Goal: Task Accomplishment & Management: Complete application form

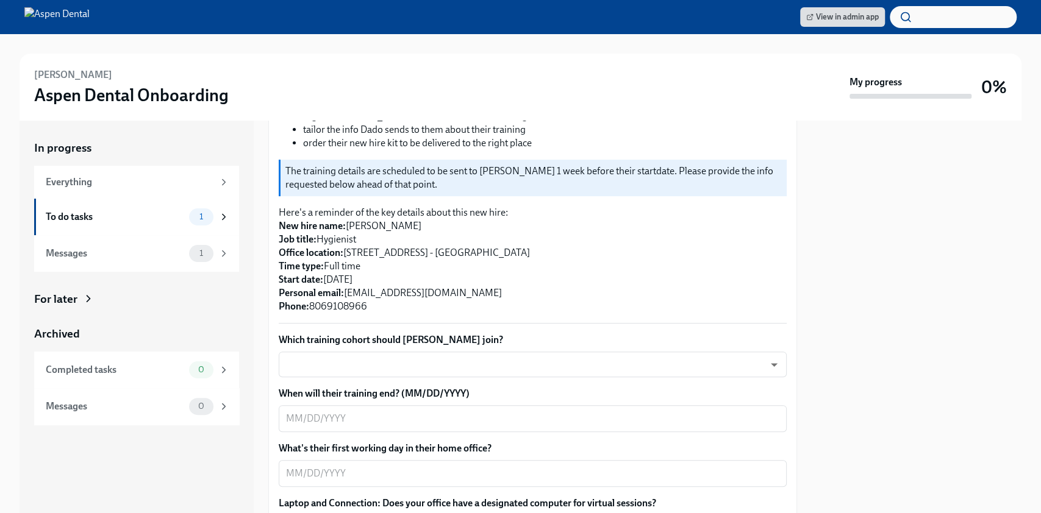
scroll to position [214, 0]
click at [551, 341] on body "View in admin app [PERSON_NAME] Aspen Dental Onboarding My progress 0% In progr…" at bounding box center [520, 256] width 1041 height 513
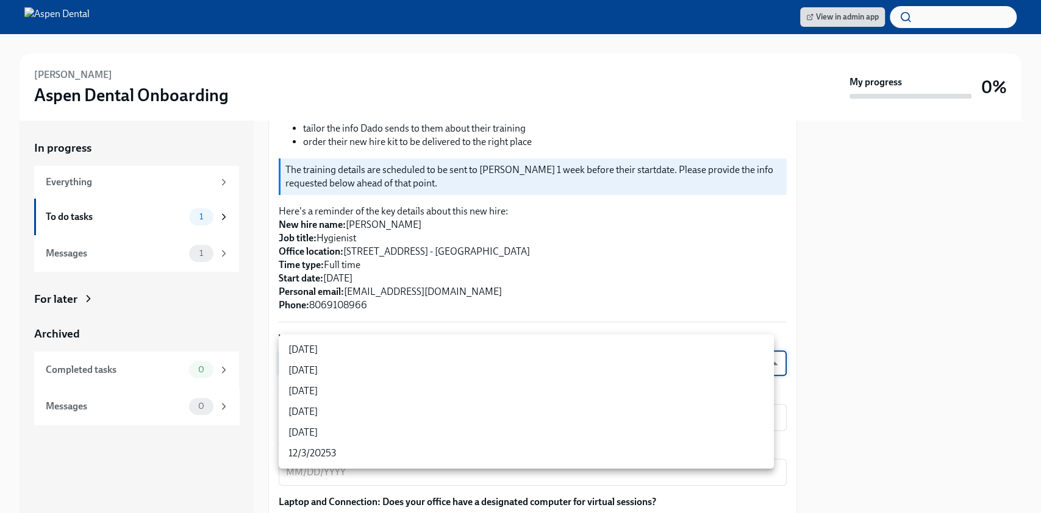
click at [483, 394] on li "[DATE]" at bounding box center [526, 391] width 495 height 21
type input "xIpes1xNG"
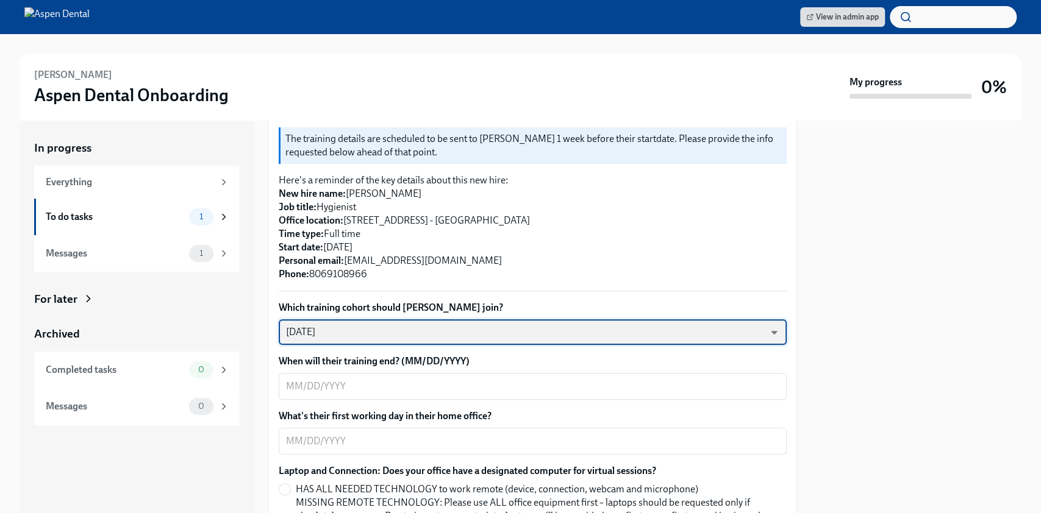
scroll to position [246, 0]
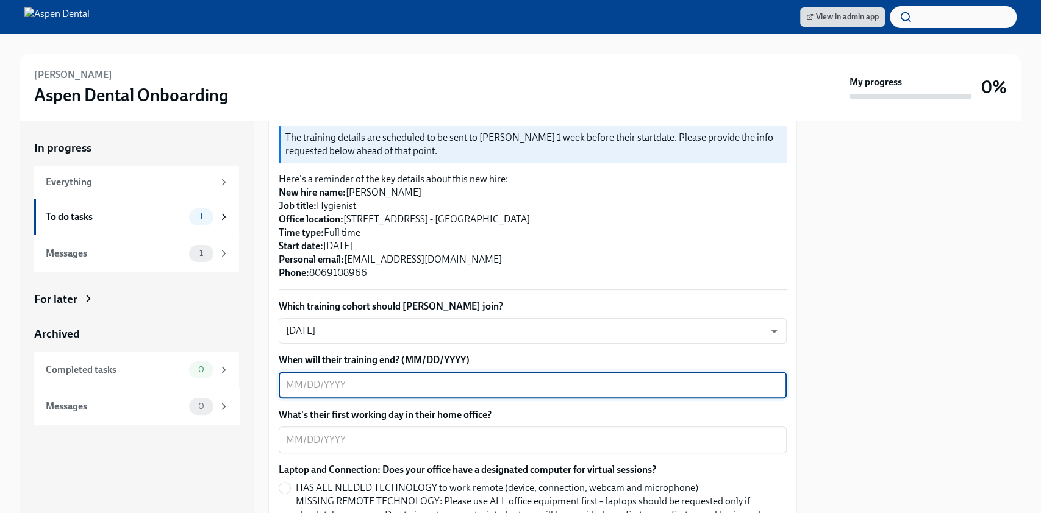
click at [485, 378] on textarea "When will their training end? (MM/DD/YYYY)" at bounding box center [532, 385] width 493 height 15
type textarea "0"
type textarea "[DATE]"
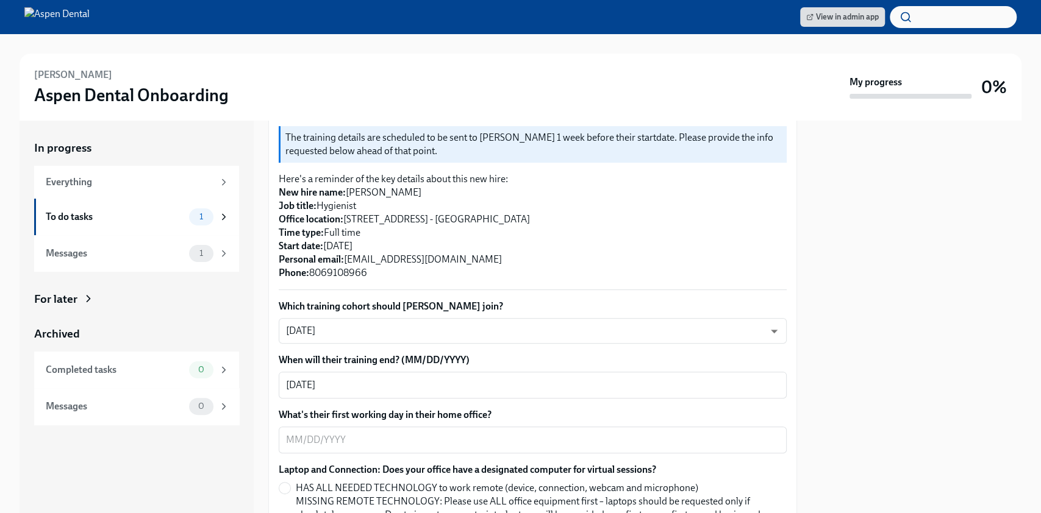
click at [391, 439] on div "x ​" at bounding box center [533, 440] width 508 height 27
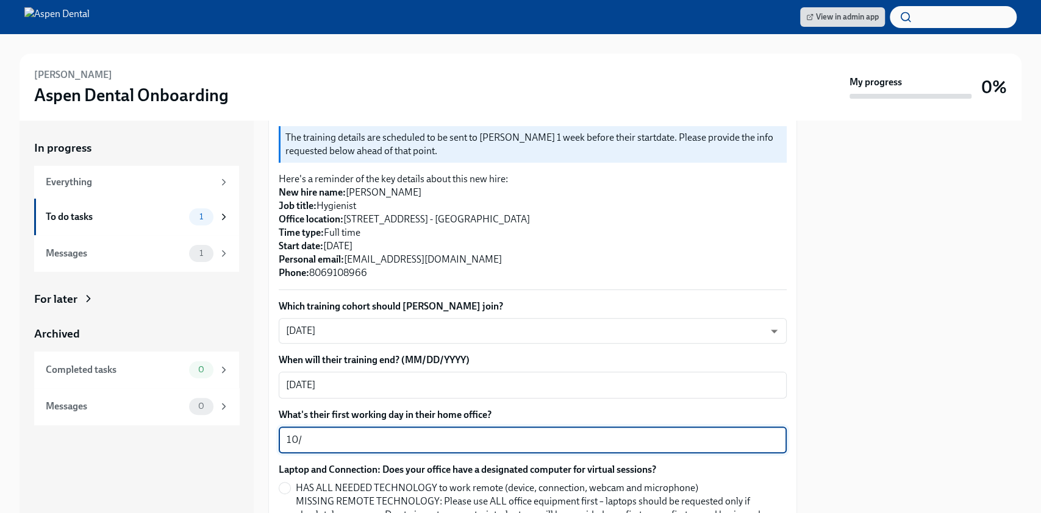
click at [344, 433] on textarea "10/" at bounding box center [532, 440] width 493 height 15
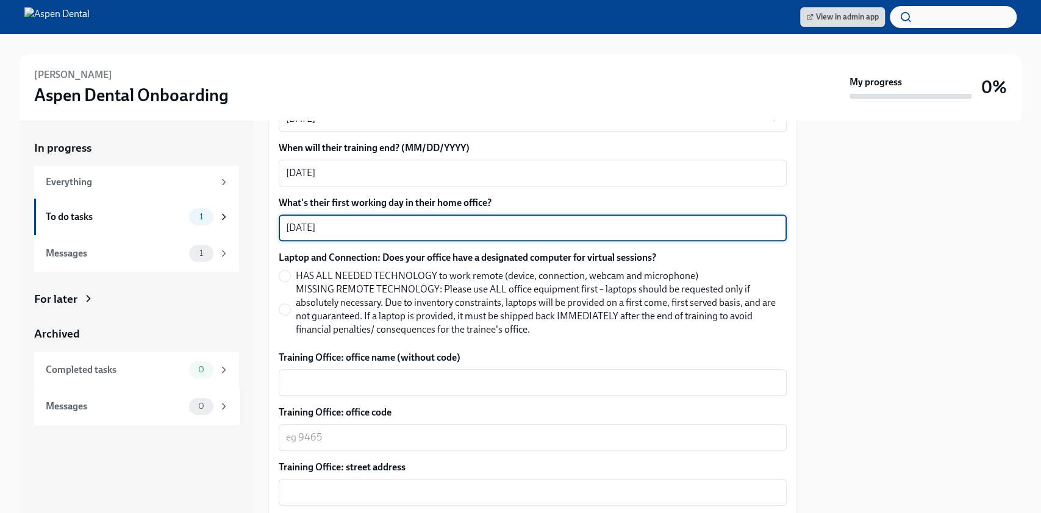
scroll to position [461, 0]
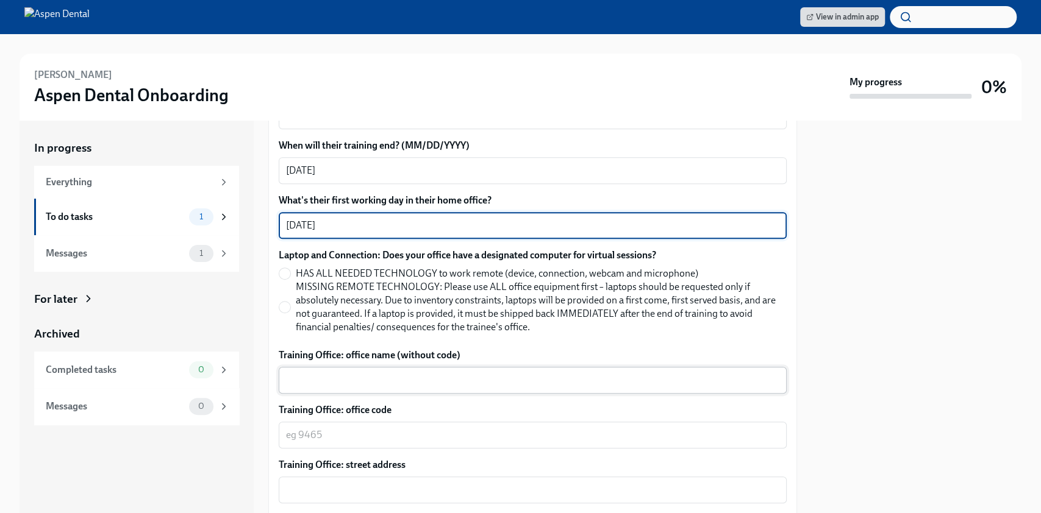
type textarea "[DATE]"
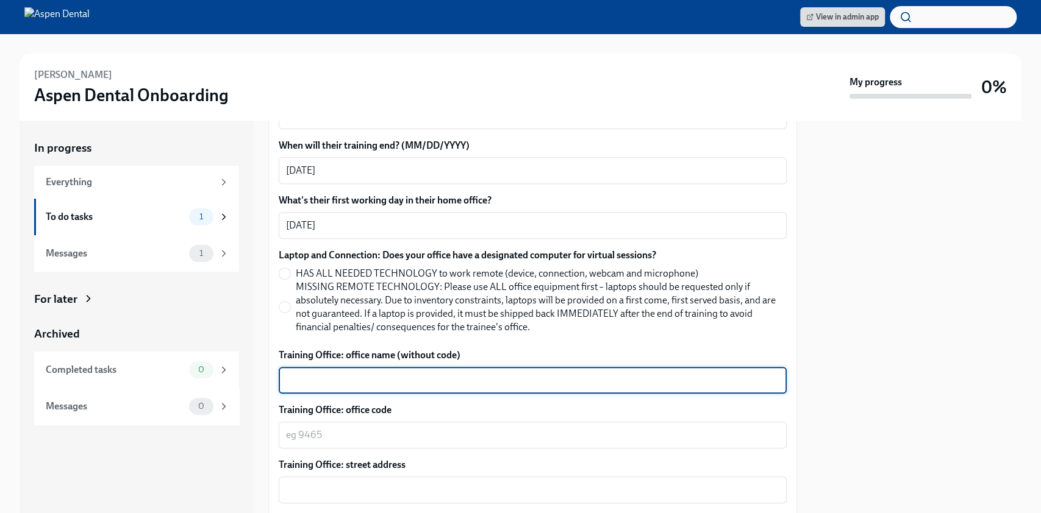
click at [373, 373] on textarea "Training Office: office name (without code)" at bounding box center [532, 380] width 493 height 15
type textarea "[GEOGRAPHIC_DATA]"
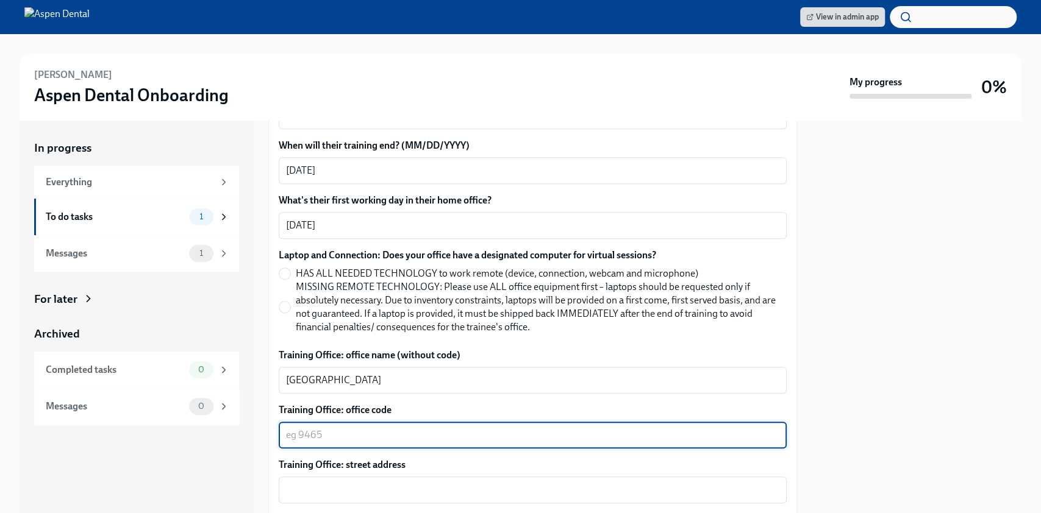
click at [316, 428] on textarea "Training Office: office code" at bounding box center [532, 435] width 493 height 15
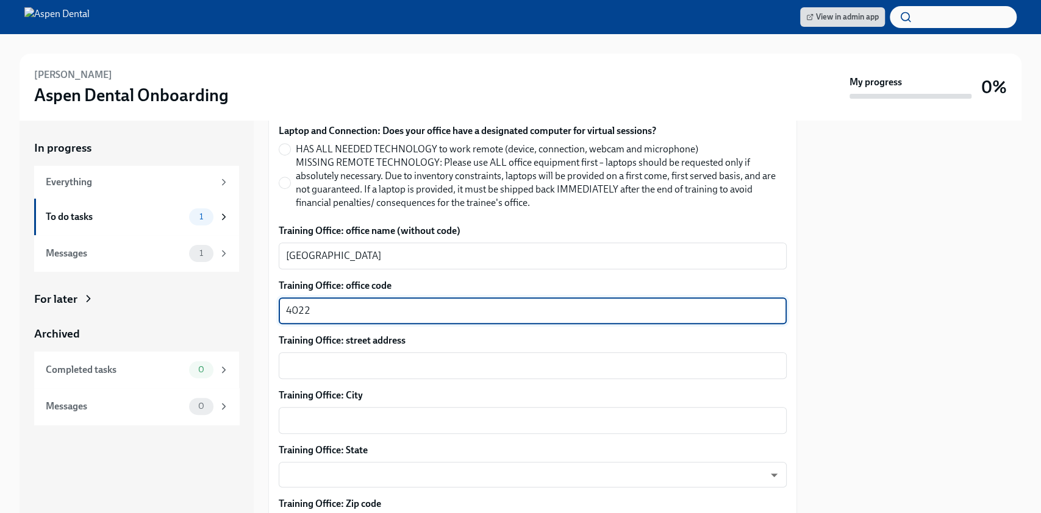
scroll to position [586, 0]
type textarea "4022"
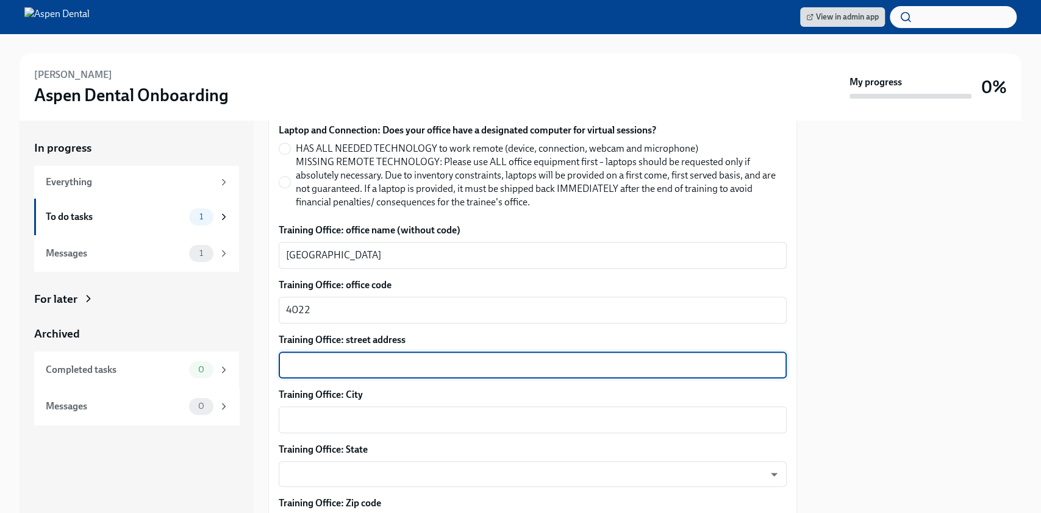
click at [366, 358] on textarea "Training Office: street address" at bounding box center [532, 365] width 493 height 15
paste textarea "[STREET_ADDRESS] Phone: [PHONE_NUMBER]"
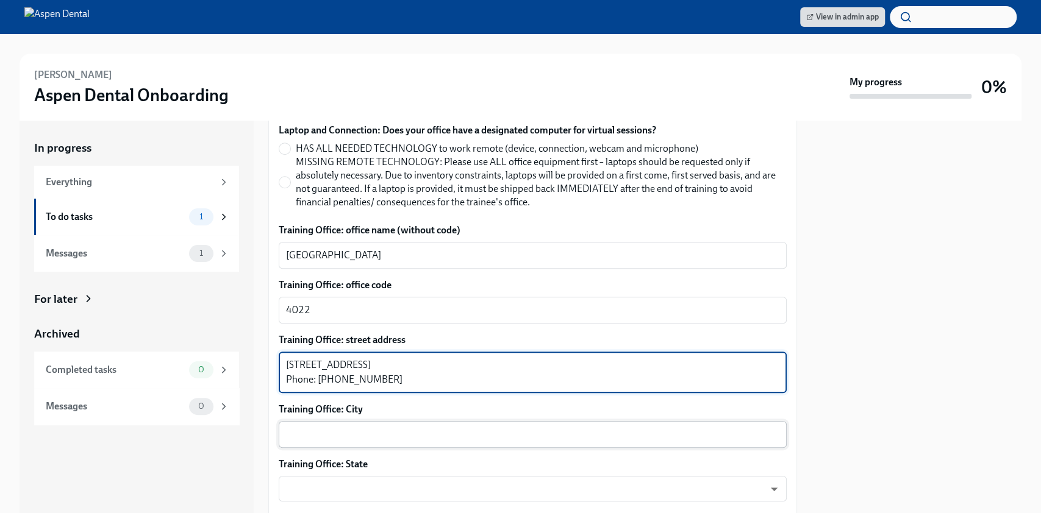
type textarea "[STREET_ADDRESS] Phone: [PHONE_NUMBER]"
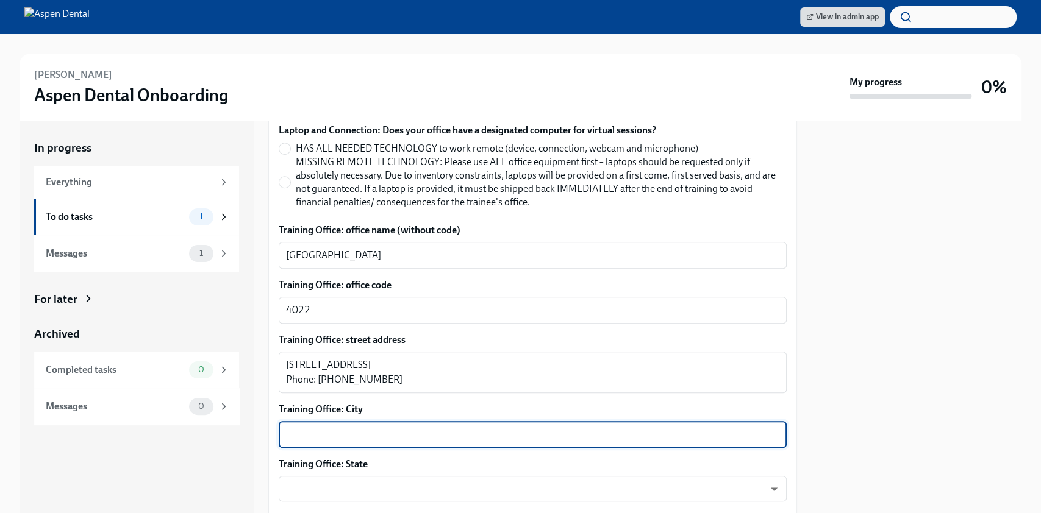
click at [379, 427] on textarea "Training Office: City" at bounding box center [532, 434] width 493 height 15
type textarea "[GEOGRAPHIC_DATA]"
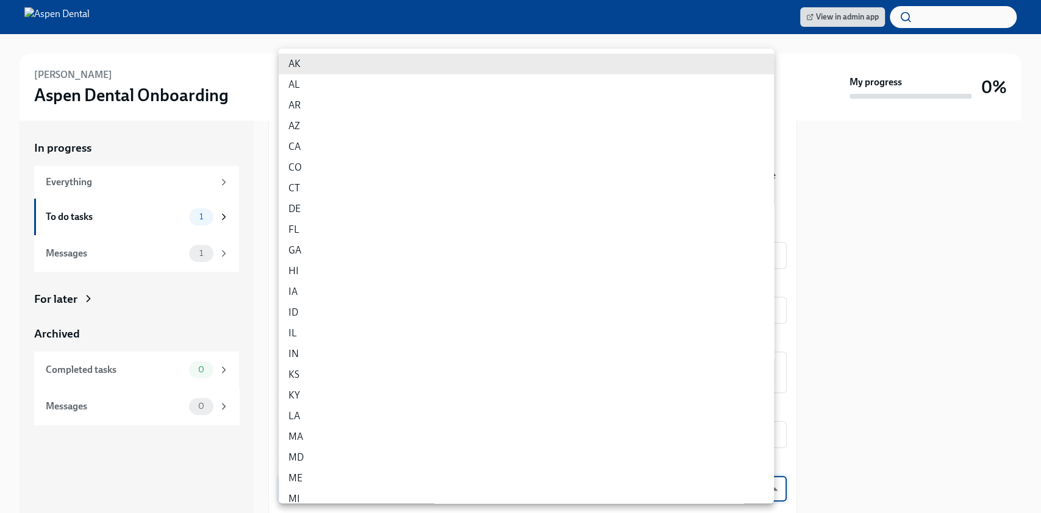
click at [371, 468] on body "View in admin app [PERSON_NAME] Aspen Dental Onboarding My progress 0% In progr…" at bounding box center [520, 256] width 1041 height 513
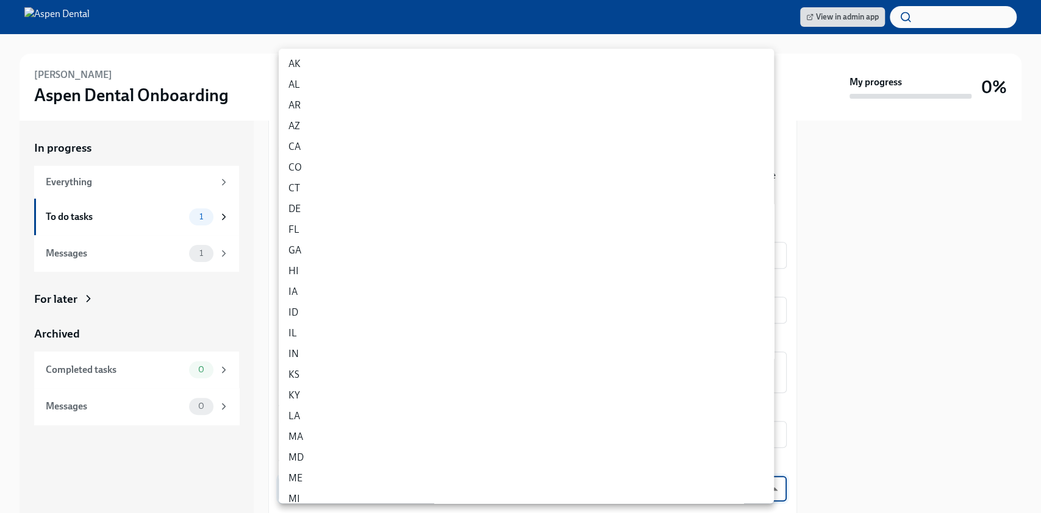
scroll to position [591, 0]
click at [371, 339] on li "[GEOGRAPHIC_DATA]" at bounding box center [526, 343] width 495 height 21
type input "3tzigpj2I"
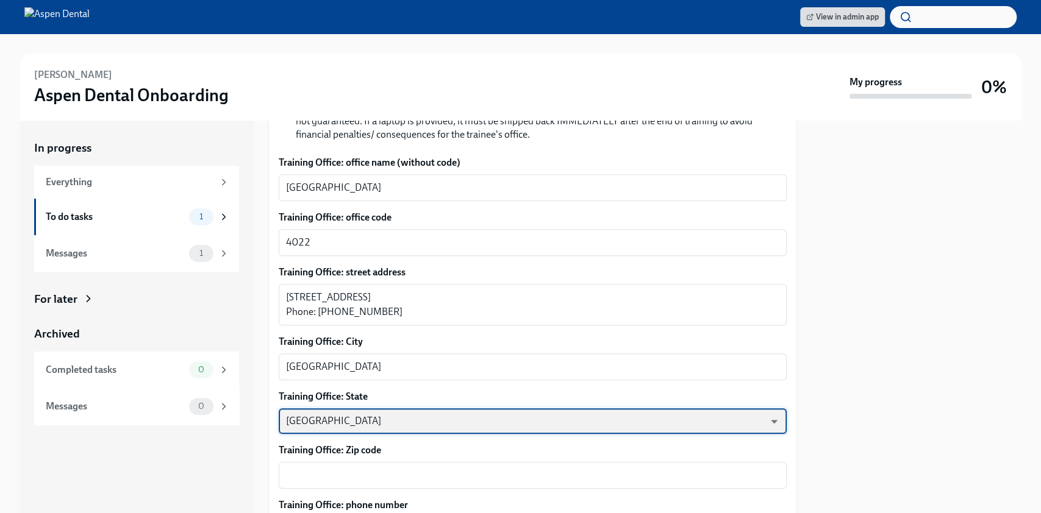
scroll to position [654, 0]
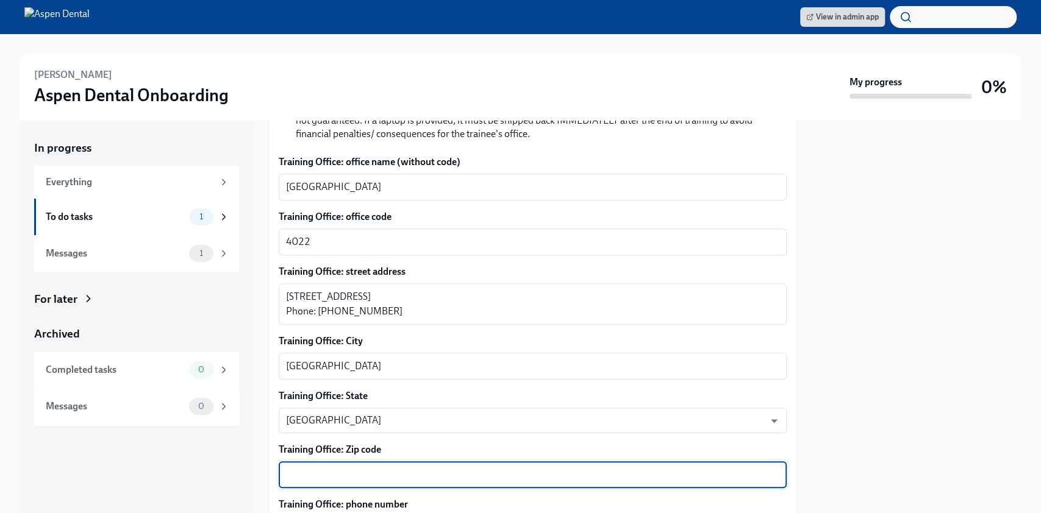
click at [347, 468] on textarea "Training Office: Zip code" at bounding box center [532, 475] width 493 height 15
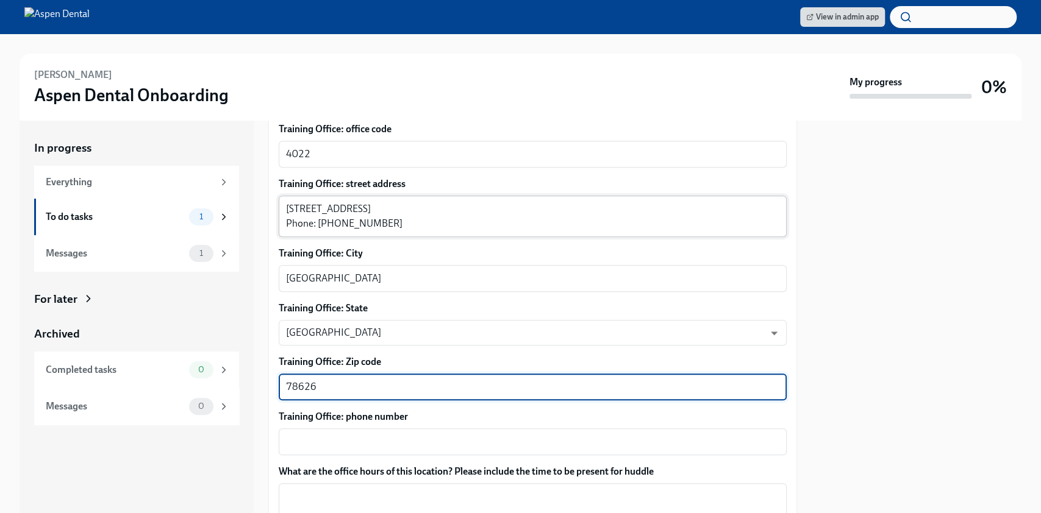
type textarea "78626"
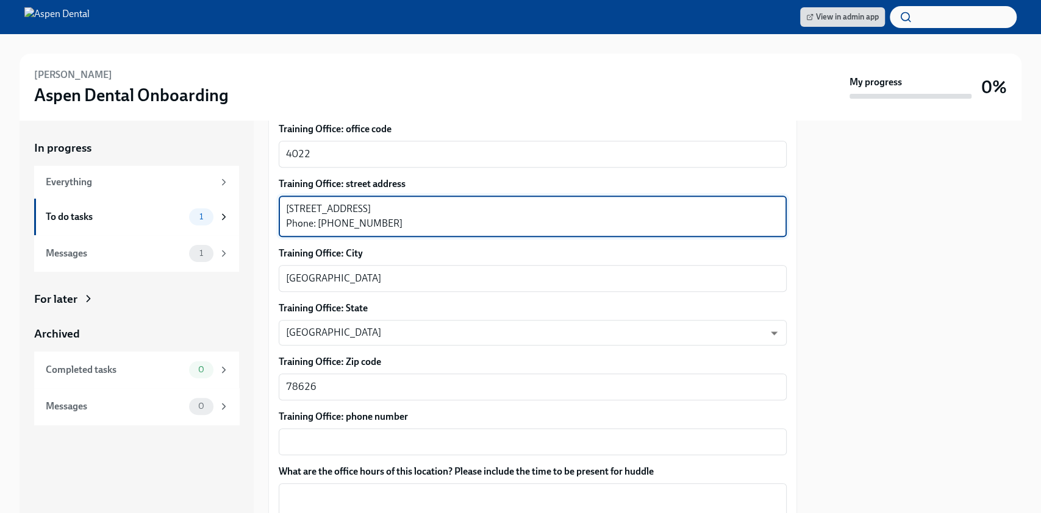
drag, startPoint x: 403, startPoint y: 207, endPoint x: 318, endPoint y: 209, distance: 85.4
click at [318, 209] on textarea "[STREET_ADDRESS] Phone: [PHONE_NUMBER]" at bounding box center [532, 216] width 493 height 29
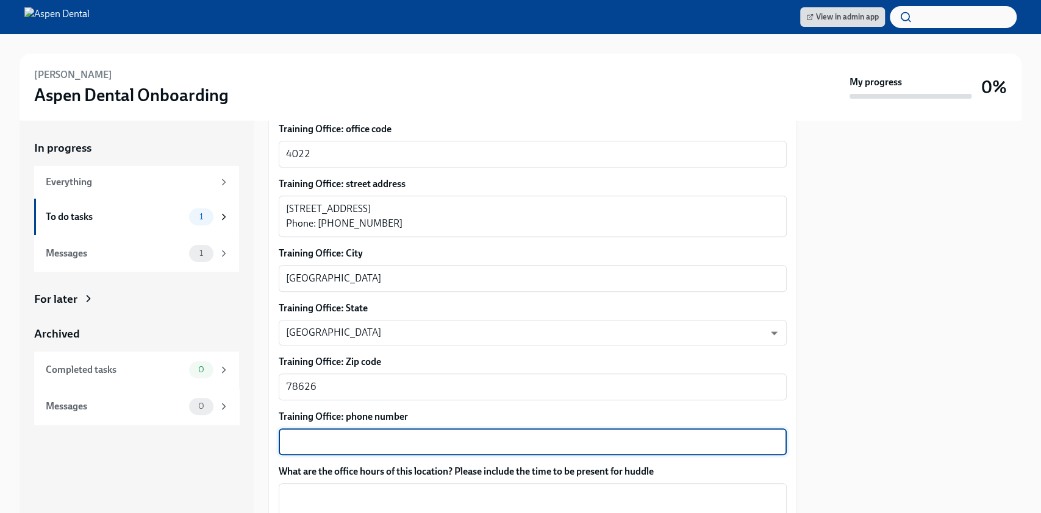
click at [328, 435] on textarea "Training Office: phone number" at bounding box center [532, 442] width 493 height 15
paste textarea "[PHONE_NUMBER]"
type textarea "[PHONE_NUMBER]"
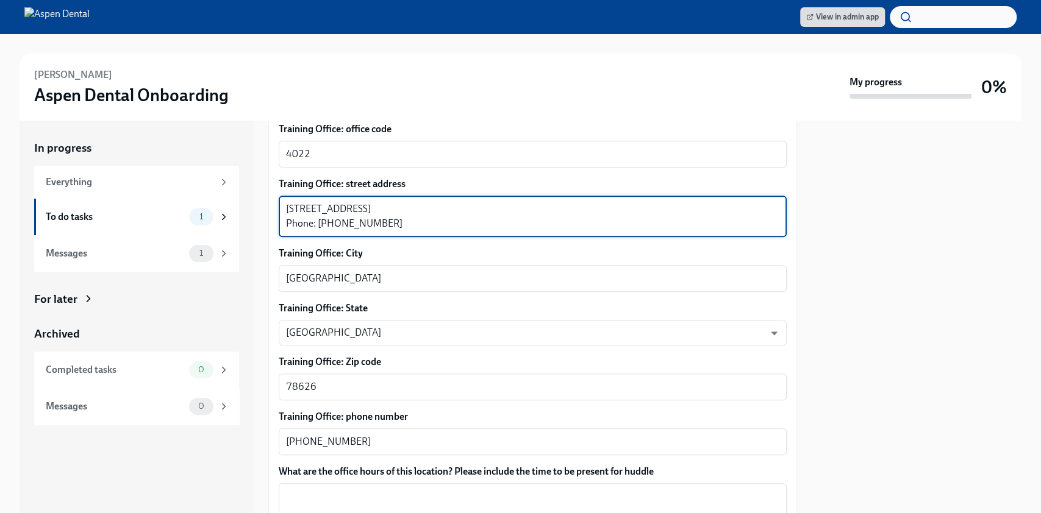
drag, startPoint x: 420, startPoint y: 207, endPoint x: 403, endPoint y: 179, distance: 33.4
click at [403, 179] on div "Training Office: street address [STREET_ADDRESS] Phone: [PHONE_NUMBER] ​" at bounding box center [533, 207] width 508 height 60
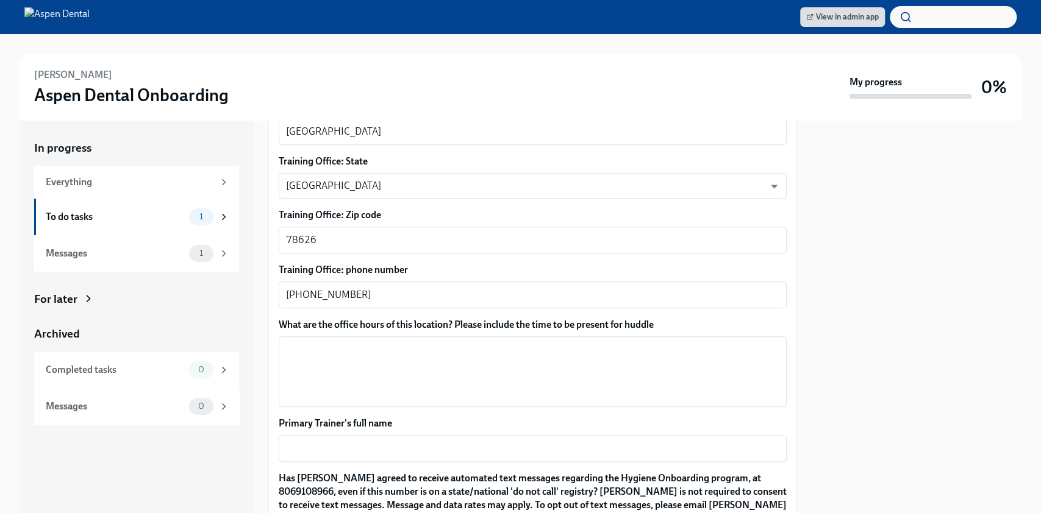
scroll to position [896, 0]
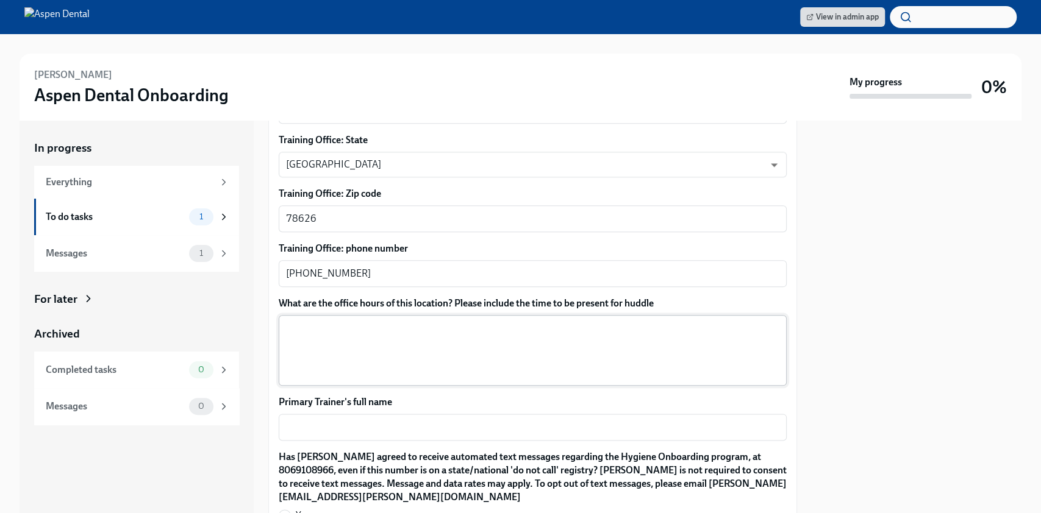
type textarea "[STREET_ADDRESS]"
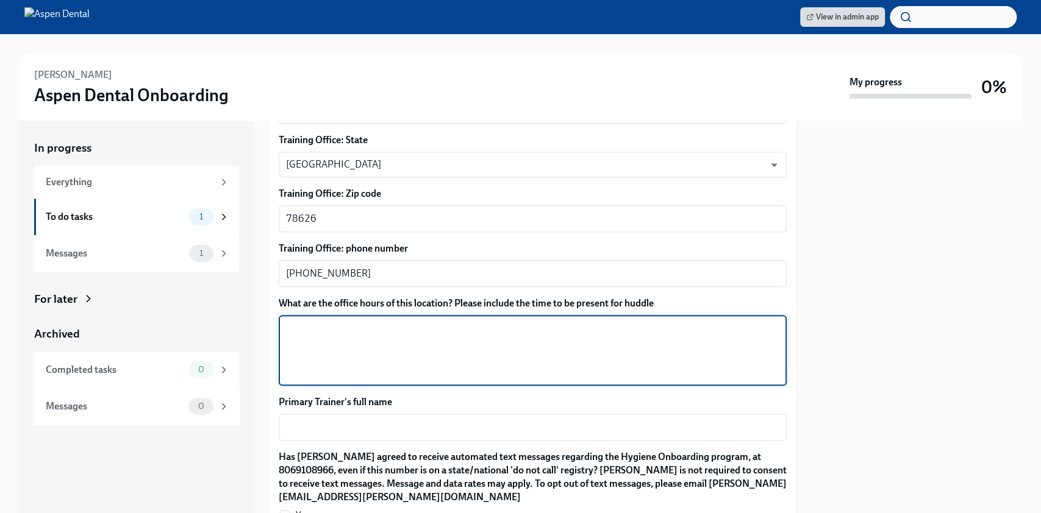
click at [418, 326] on textarea "What are the office hours of this location? Please include the time to be prese…" at bounding box center [532, 350] width 493 height 59
paste textarea "[DATE] 8 AM–5:30 PM [DATE] 8 AM–5:30 PM [DATE] 8 AM–5:30 PM [DATE] 8 AM–1 PM [D…"
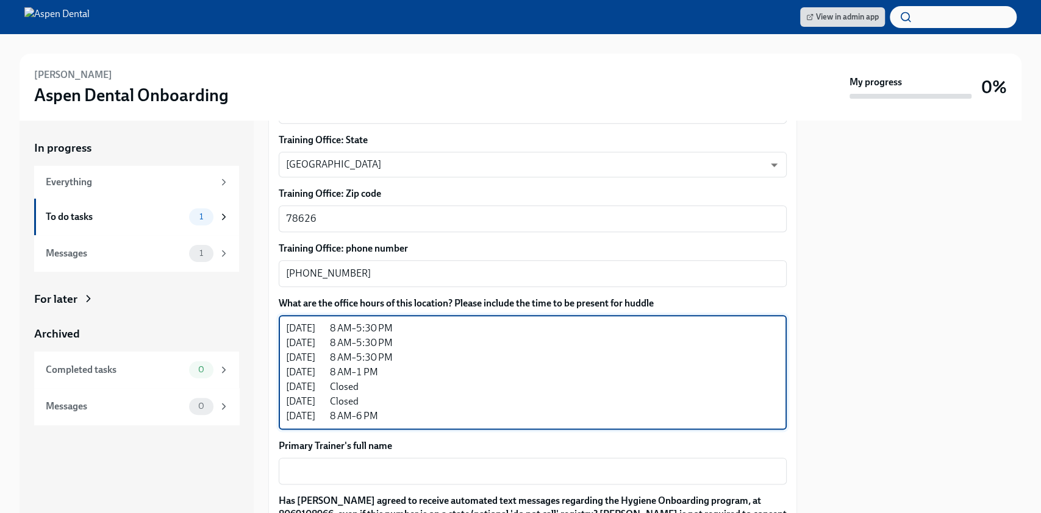
drag, startPoint x: 383, startPoint y: 401, endPoint x: 282, endPoint y: 404, distance: 100.6
click at [282, 404] on div "[DATE] 8 AM–5:30 PM [DATE] 8 AM–5:30 PM [DATE] 8 AM–5:30 PM [DATE] 8 AM–1 PM [D…" at bounding box center [533, 372] width 508 height 115
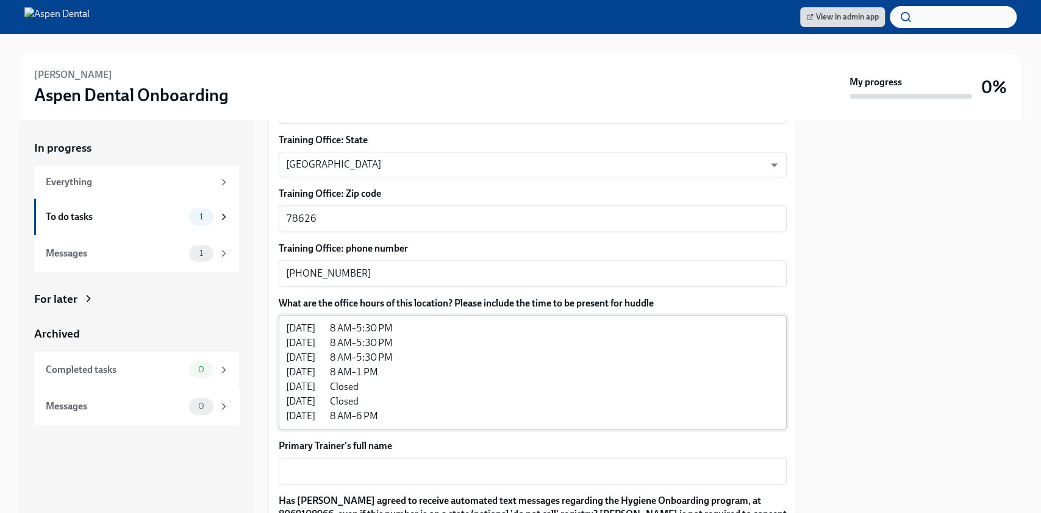
click at [284, 315] on div "[DATE] 8 AM–5:30 PM [DATE] 8 AM–5:30 PM [DATE] 8 AM–5:30 PM [DATE] 8 AM–1 PM [D…" at bounding box center [533, 372] width 508 height 115
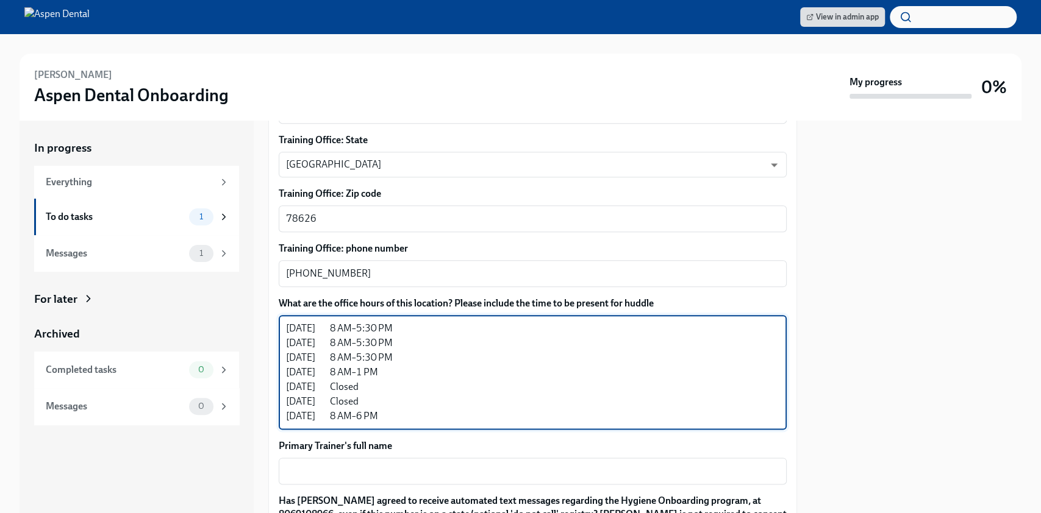
click at [287, 321] on textarea "[DATE] 8 AM–5:30 PM [DATE] 8 AM–5:30 PM [DATE] 8 AM–5:30 PM [DATE] 8 AM–1 PM [D…" at bounding box center [532, 372] width 493 height 102
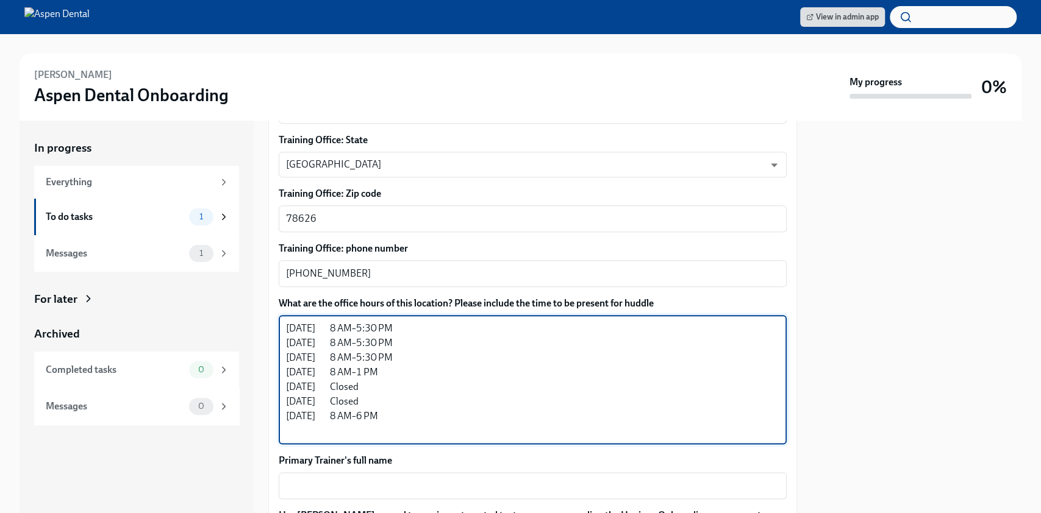
click at [287, 321] on textarea "[DATE] 8 AM–5:30 PM [DATE] 8 AM–5:30 PM [DATE] 8 AM–5:30 PM [DATE] 8 AM–1 PM [D…" at bounding box center [532, 379] width 493 height 117
paste textarea "[DATE] 8 AM–6 PM"
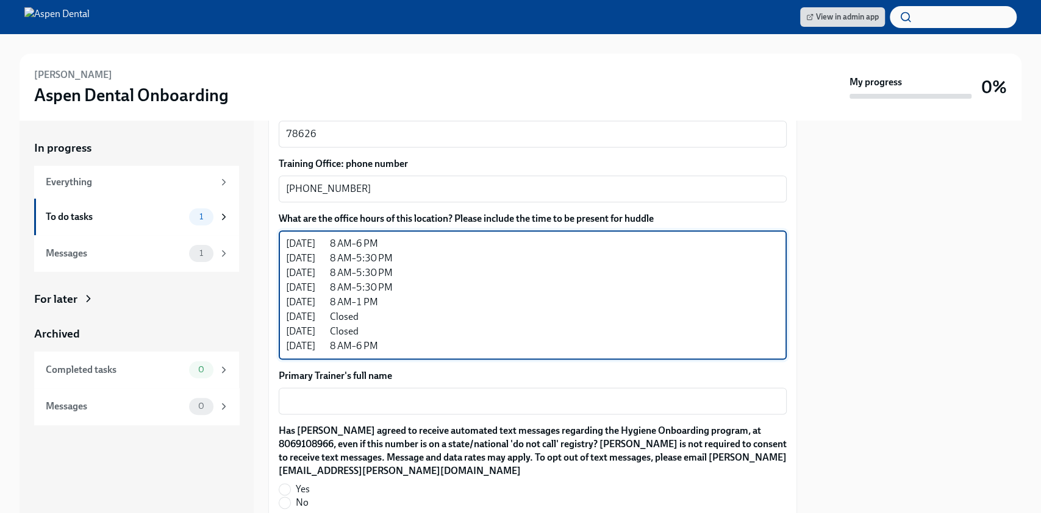
drag, startPoint x: 395, startPoint y: 332, endPoint x: 283, endPoint y: 305, distance: 115.3
click at [283, 305] on div "[DATE] 8 AM–6 PM [DATE] 8 AM–5:30 PM [DATE] 8 AM–5:30 PM [DATE] 8 AM–5:30 PM [D…" at bounding box center [533, 294] width 508 height 129
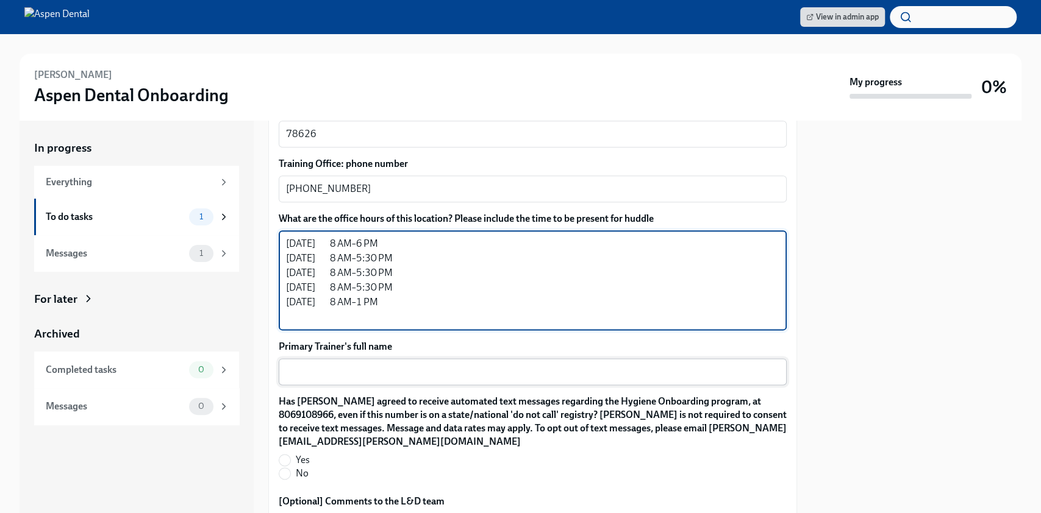
type textarea "[DATE] 8 AM–6 PM [DATE] 8 AM–5:30 PM [DATE] 8 AM–5:30 PM [DATE] 8 AM–5:30 PM [D…"
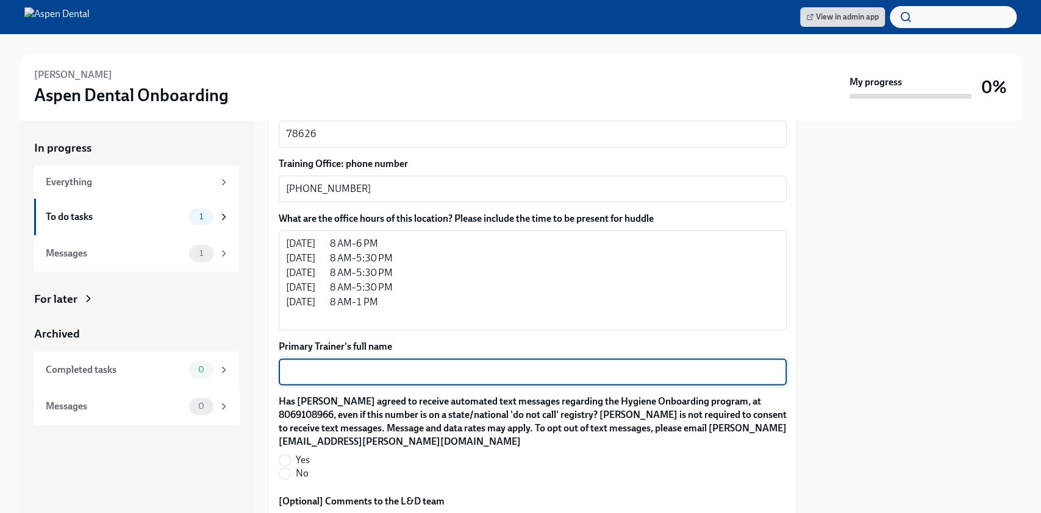
click at [299, 365] on textarea "Primary Trainer's full name" at bounding box center [532, 372] width 493 height 15
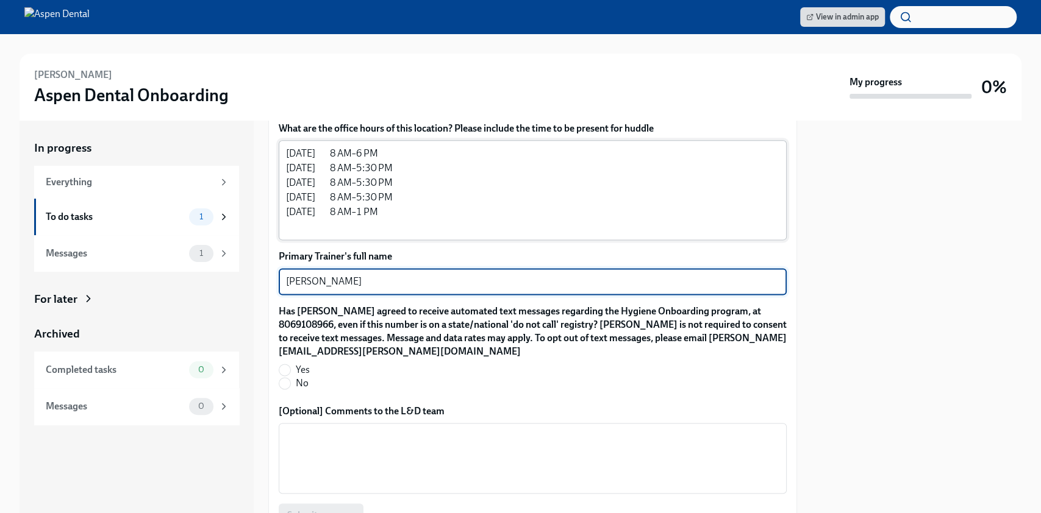
scroll to position [1071, 0]
type textarea "[PERSON_NAME]"
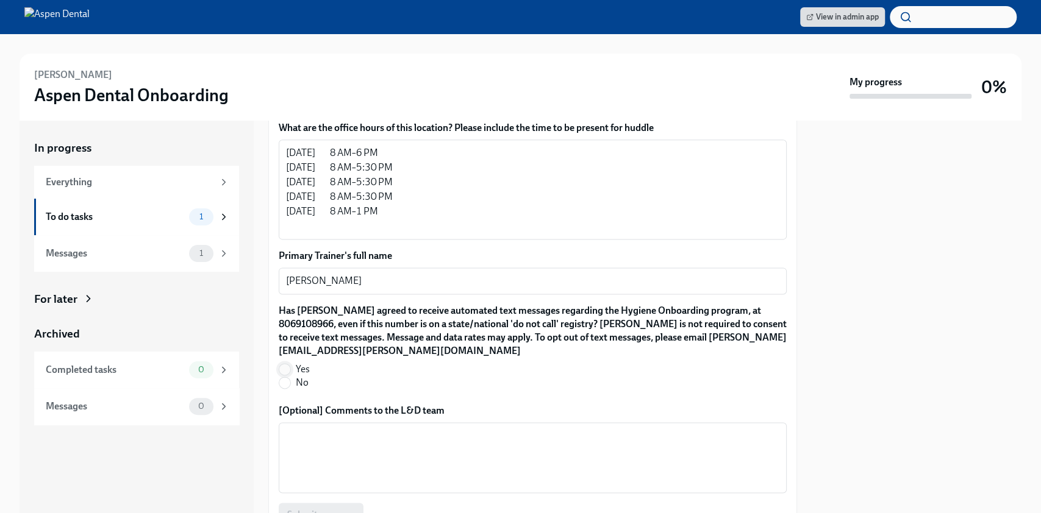
click at [288, 364] on input "Yes" at bounding box center [284, 369] width 11 height 11
radio input "true"
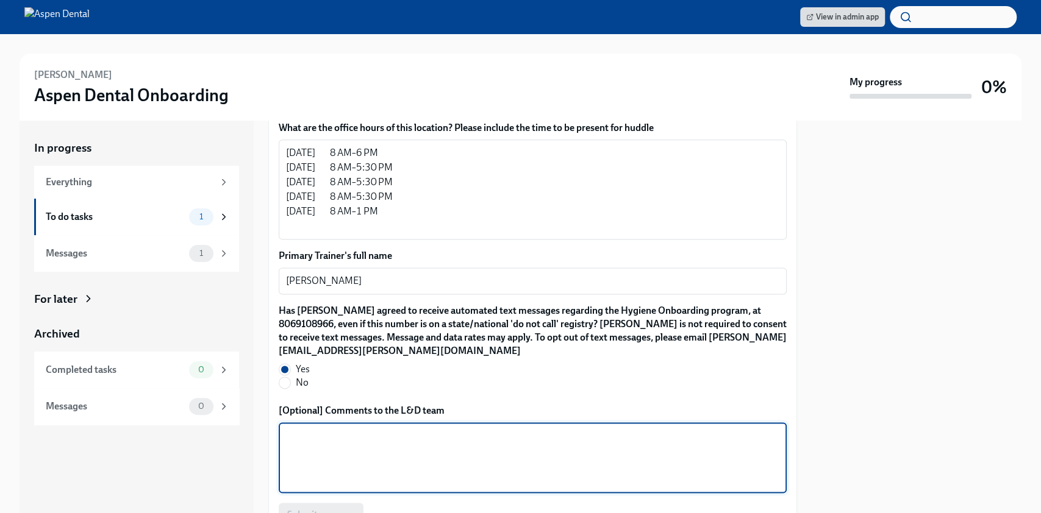
click at [341, 429] on textarea "[Optional] Comments to the L&D team" at bounding box center [532, 458] width 493 height 59
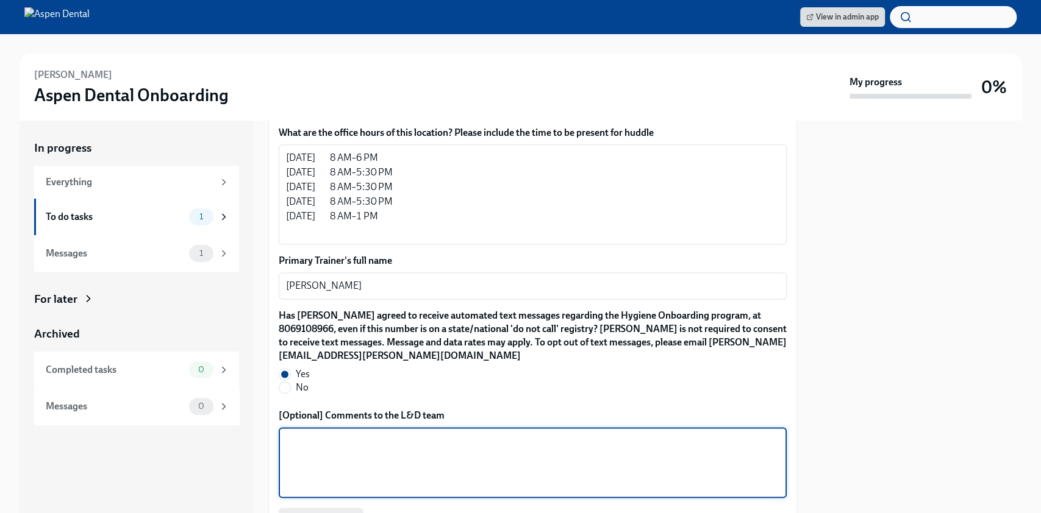
scroll to position [1144, 0]
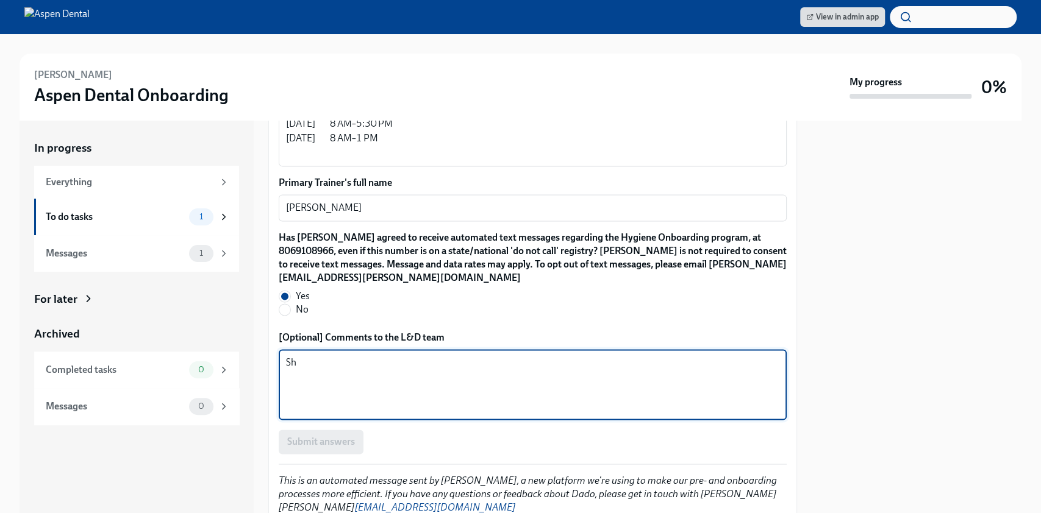
type textarea "S"
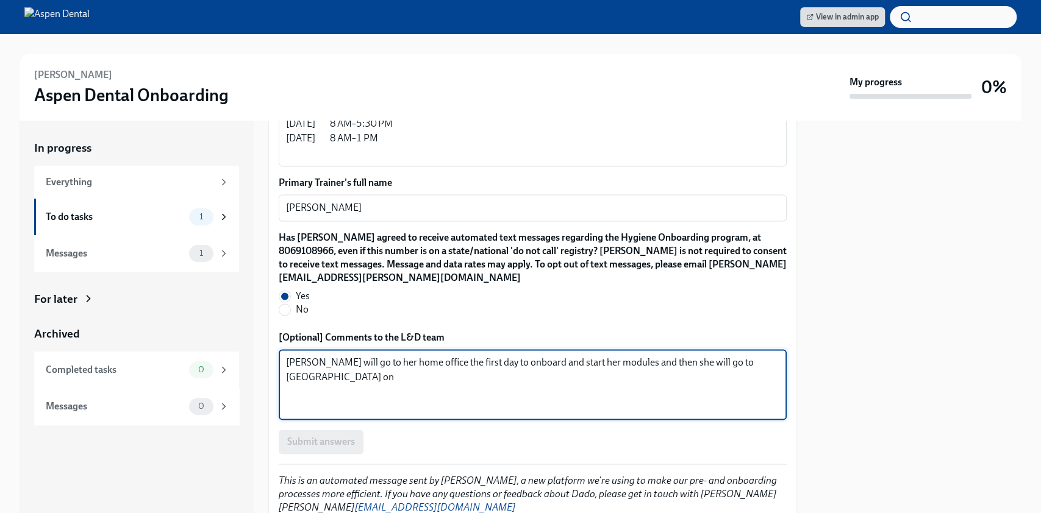
click at [434, 355] on textarea "[PERSON_NAME] will go to her home office the first day to onboard and start her…" at bounding box center [532, 384] width 493 height 59
click at [416, 366] on textarea "[PERSON_NAME] will go to her home office in [GEOGRAPHIC_DATA] the first day to …" at bounding box center [532, 384] width 493 height 59
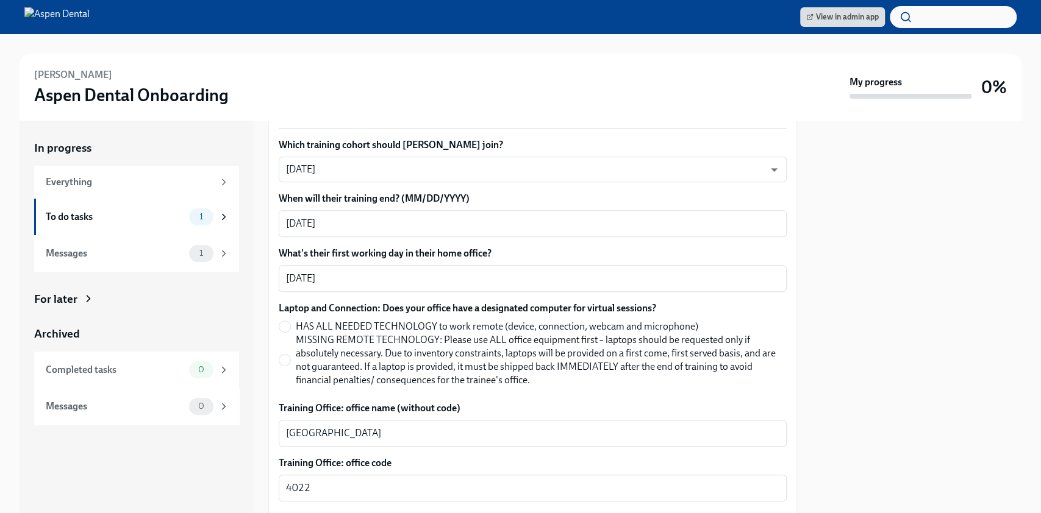
scroll to position [410, 0]
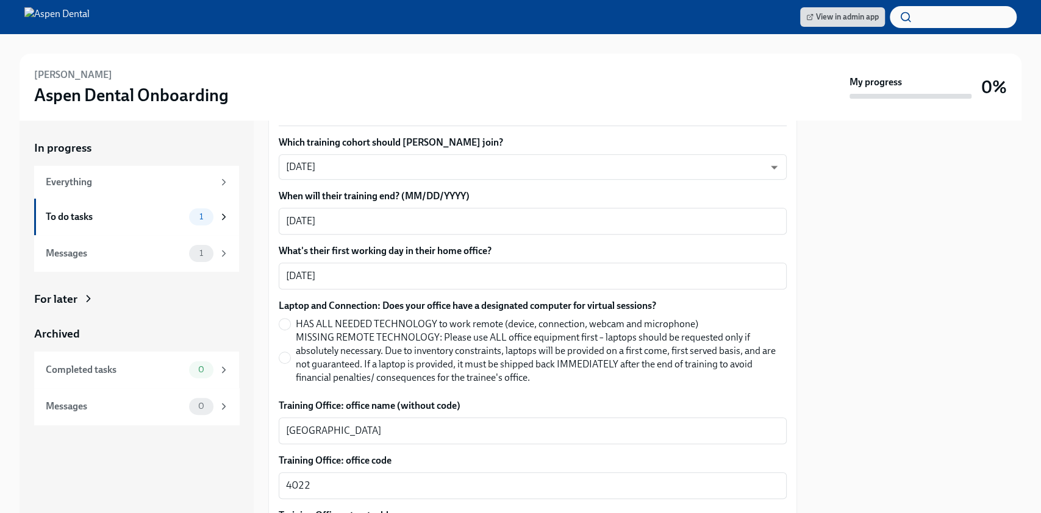
type textarea "[PERSON_NAME] will go to her home office in [GEOGRAPHIC_DATA] the first day to …"
click at [291, 318] on label "HAS ALL NEEDED TECHNOLOGY to work remote (device, connection, webcam and microp…" at bounding box center [528, 324] width 498 height 13
click at [290, 319] on input "HAS ALL NEEDED TECHNOLOGY to work remote (device, connection, webcam and microp…" at bounding box center [284, 324] width 11 height 11
radio input "true"
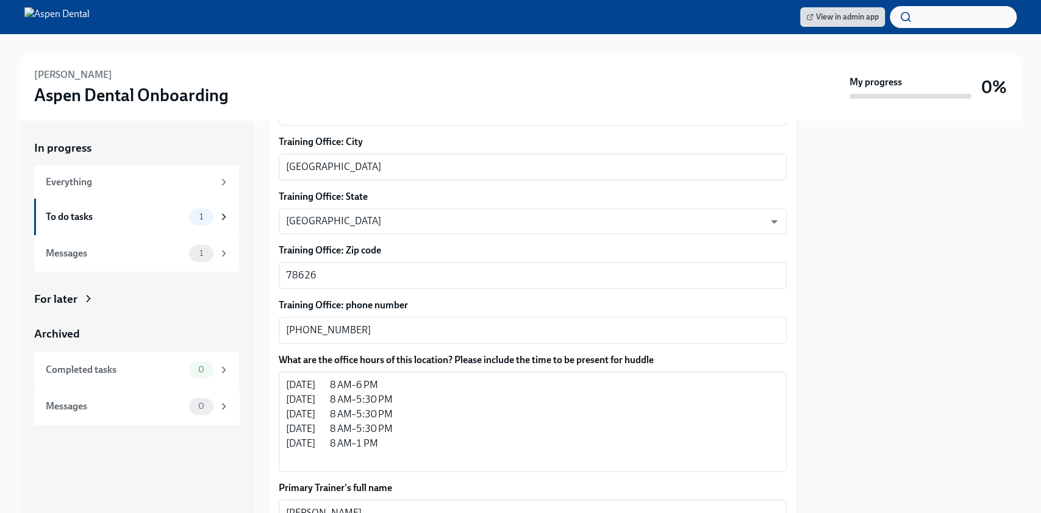
scroll to position [1181, 0]
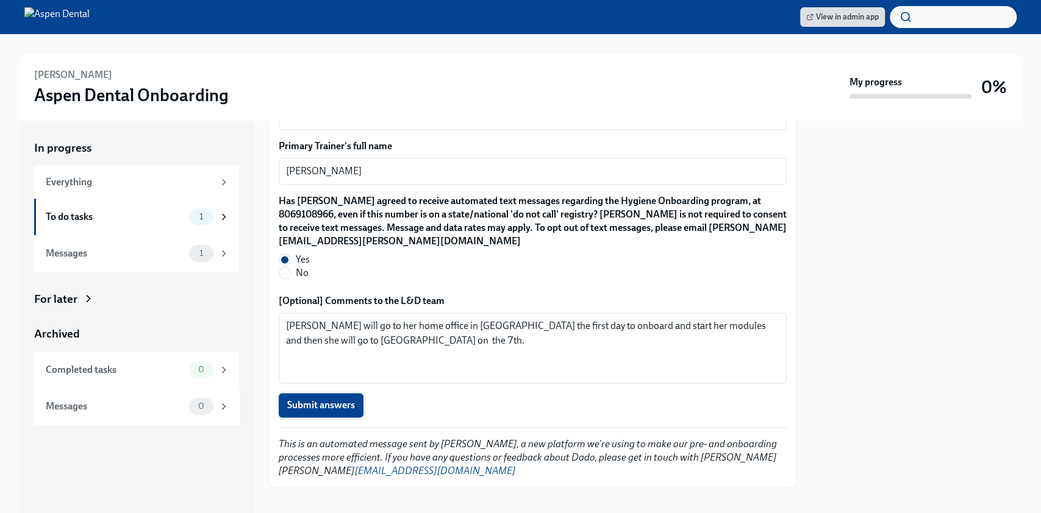
click at [302, 399] on span "Submit answers" at bounding box center [321, 405] width 68 height 12
